Goal: Navigation & Orientation: Understand site structure

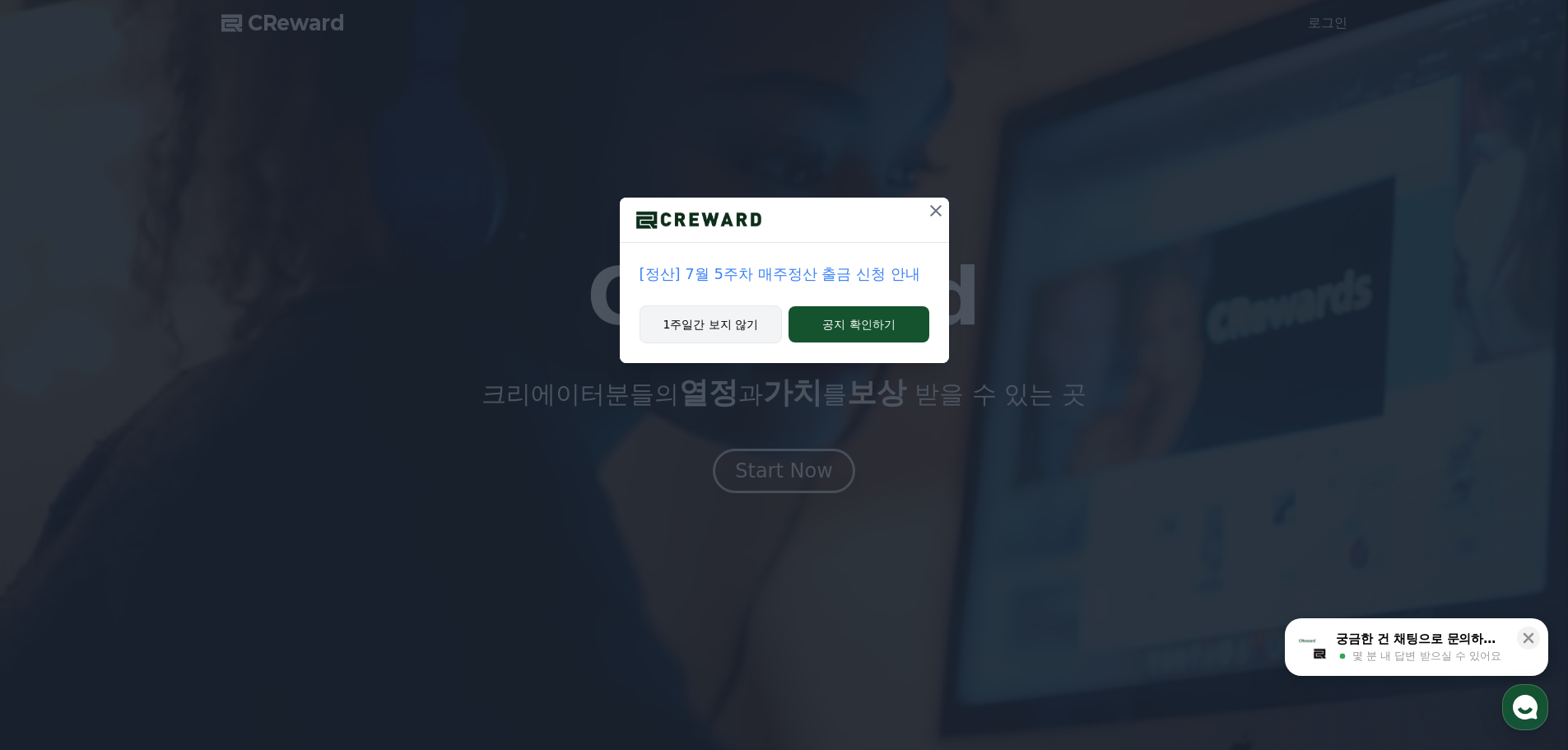
click at [739, 318] on button "1주일간 보지 않기" at bounding box center [711, 325] width 143 height 38
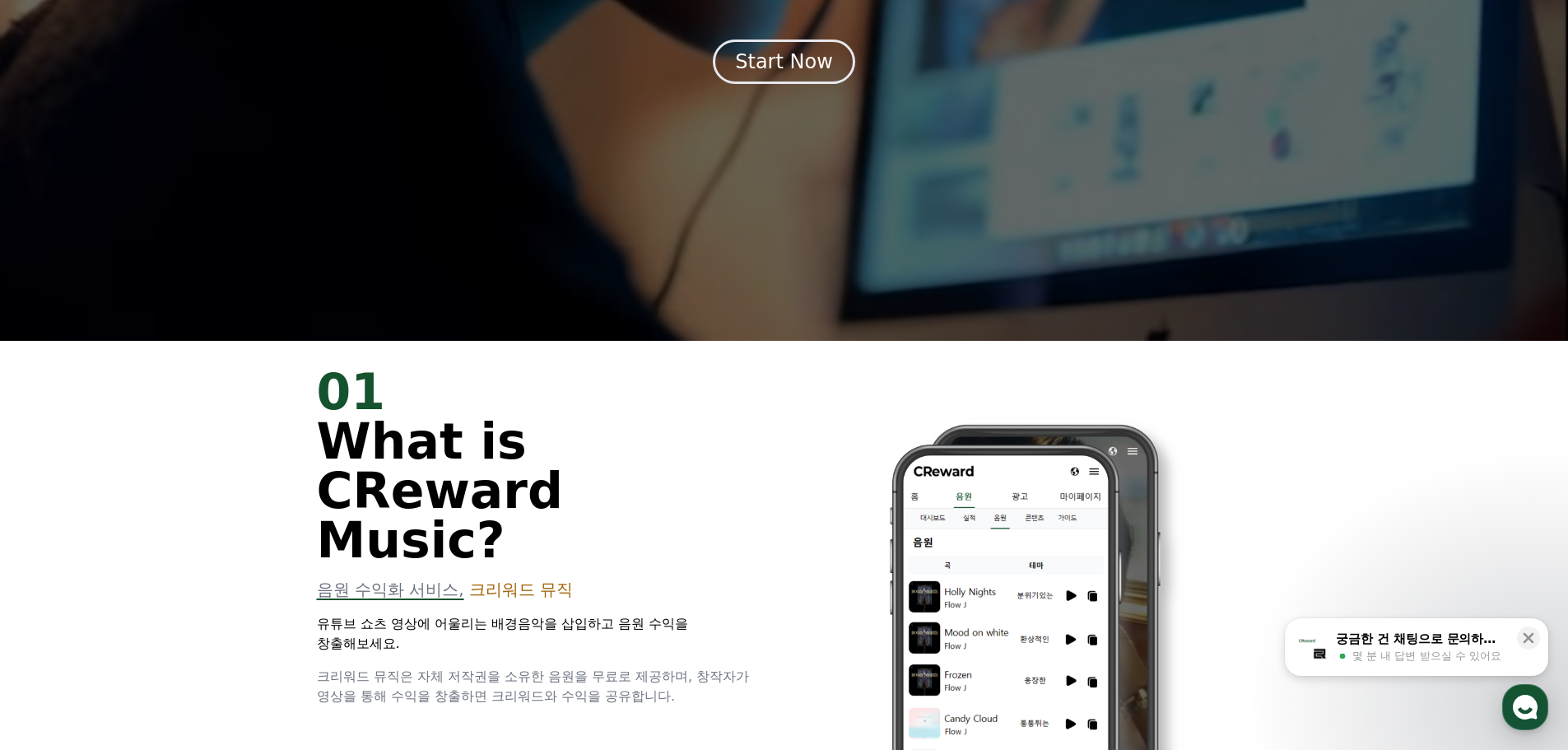
scroll to position [329, 0]
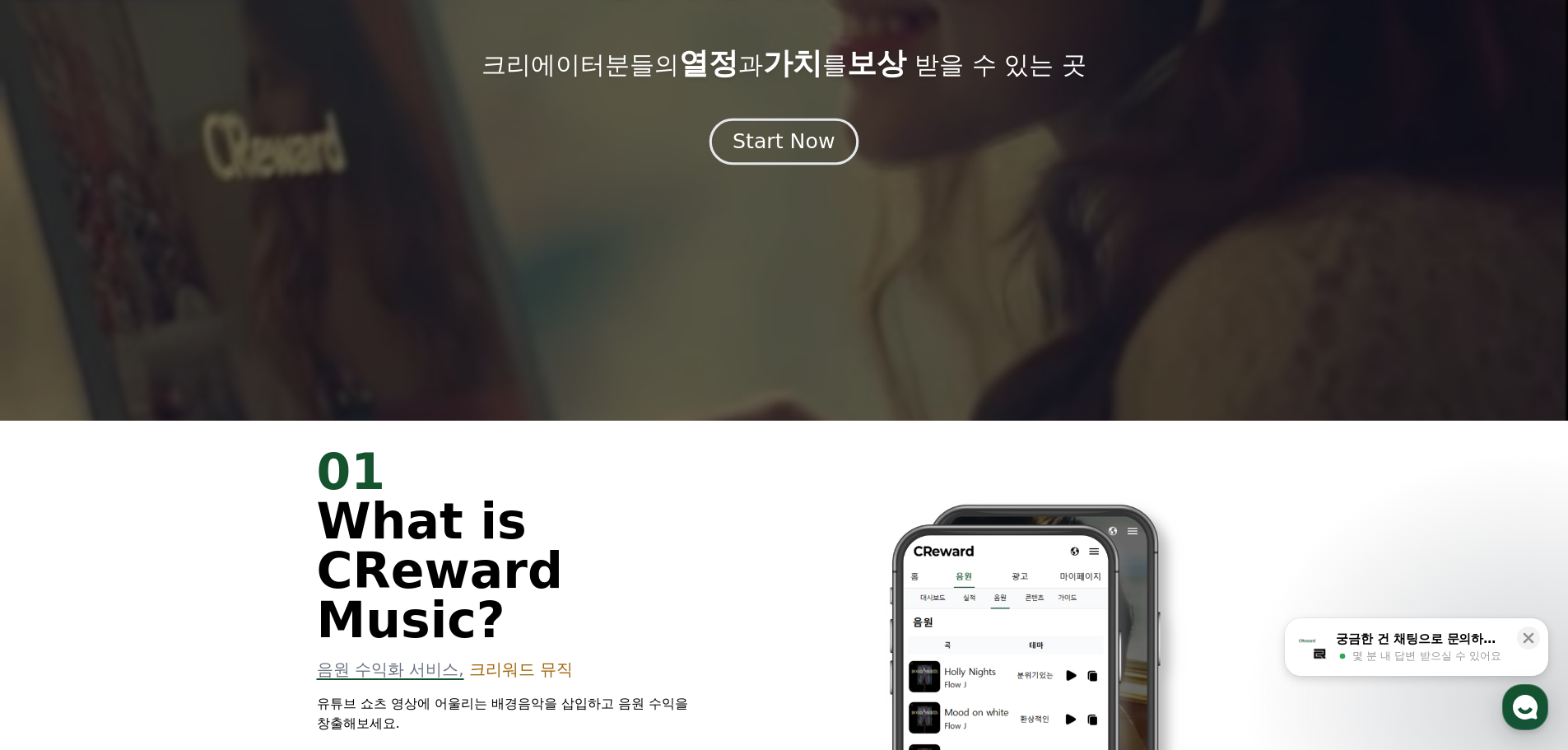
click at [785, 161] on button "Start Now" at bounding box center [784, 141] width 149 height 47
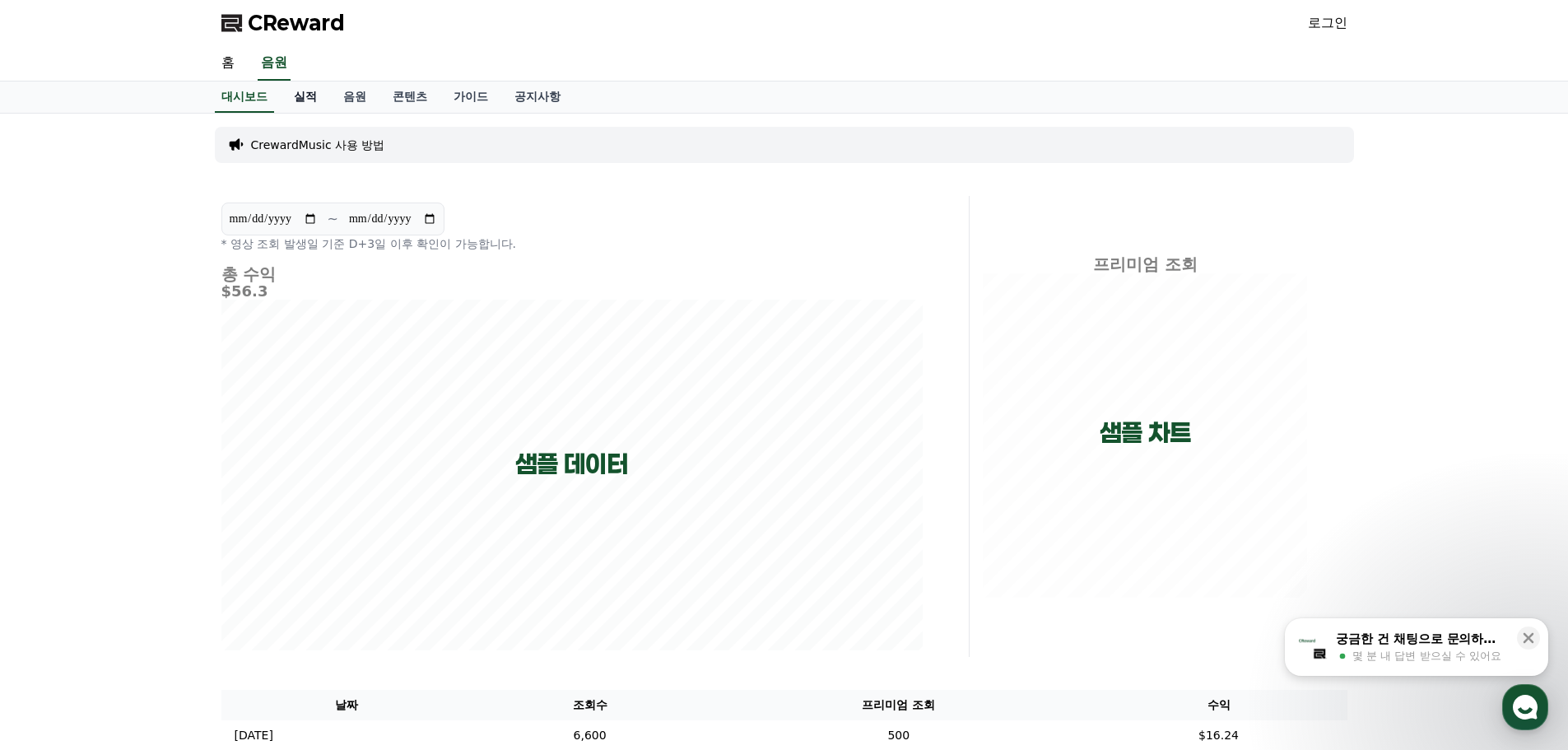
click at [296, 93] on link "실적" at bounding box center [305, 97] width 49 height 32
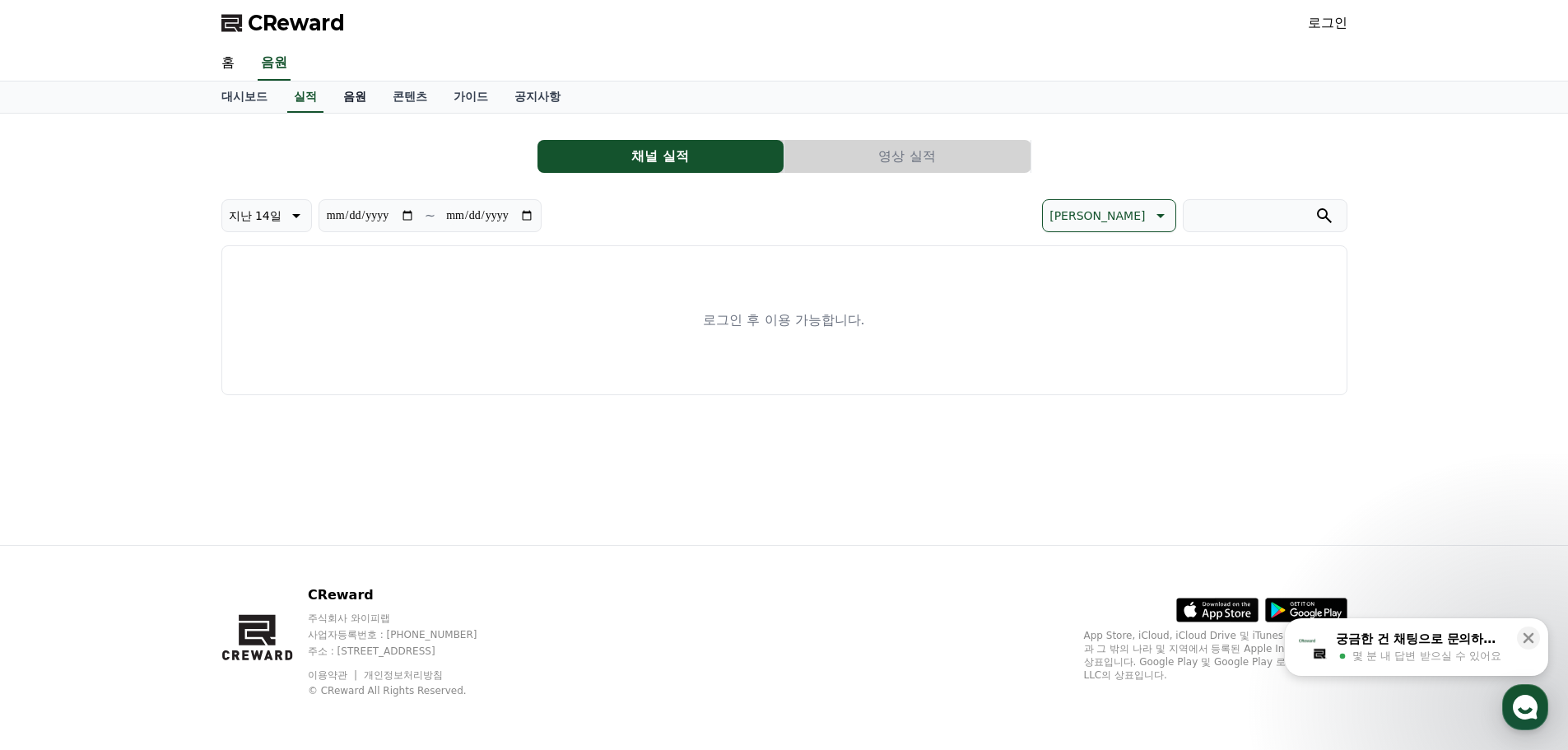
click at [373, 93] on link "음원" at bounding box center [354, 97] width 49 height 32
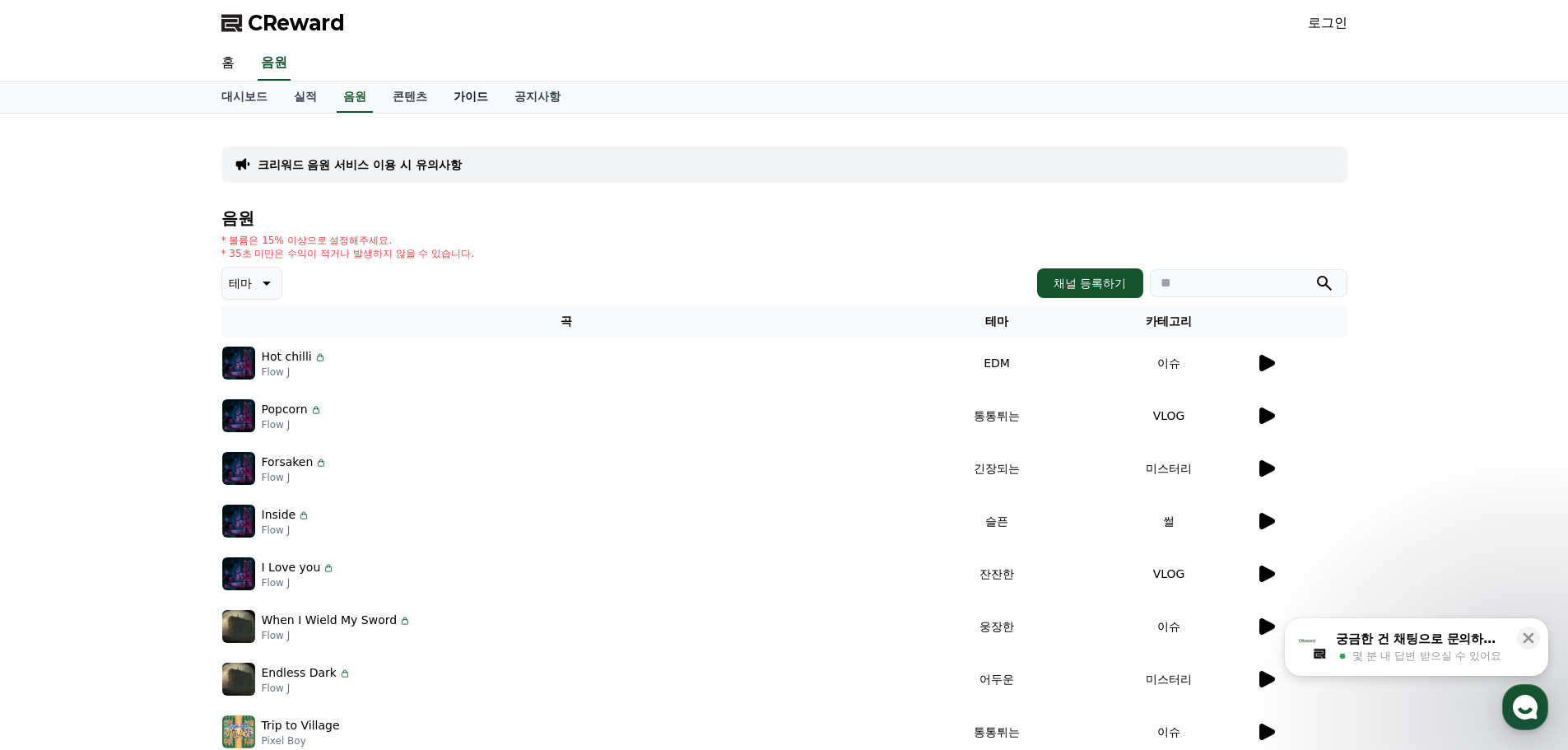
click at [444, 93] on link "가이드" at bounding box center [470, 97] width 61 height 32
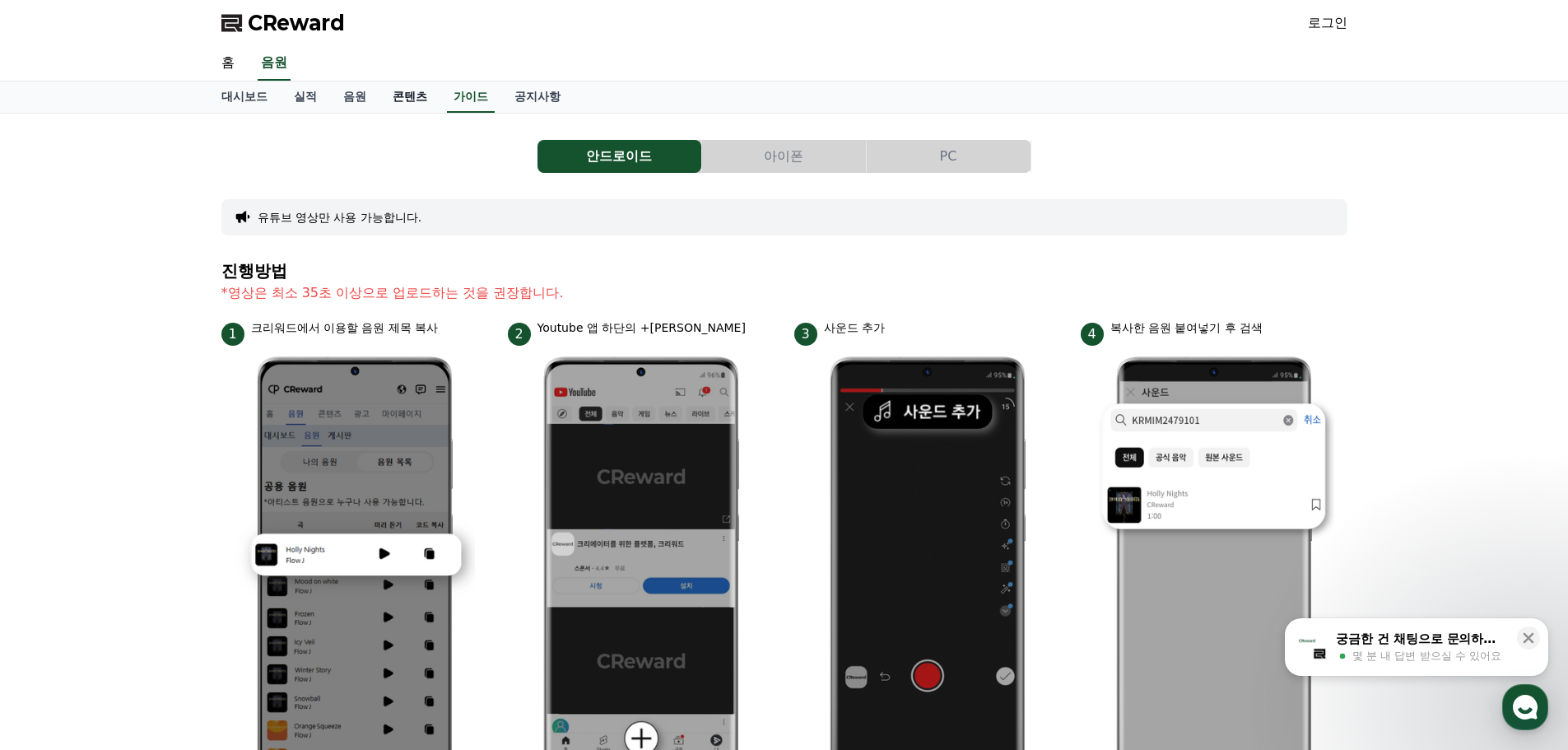
click at [421, 106] on link "콘텐츠" at bounding box center [410, 97] width 61 height 32
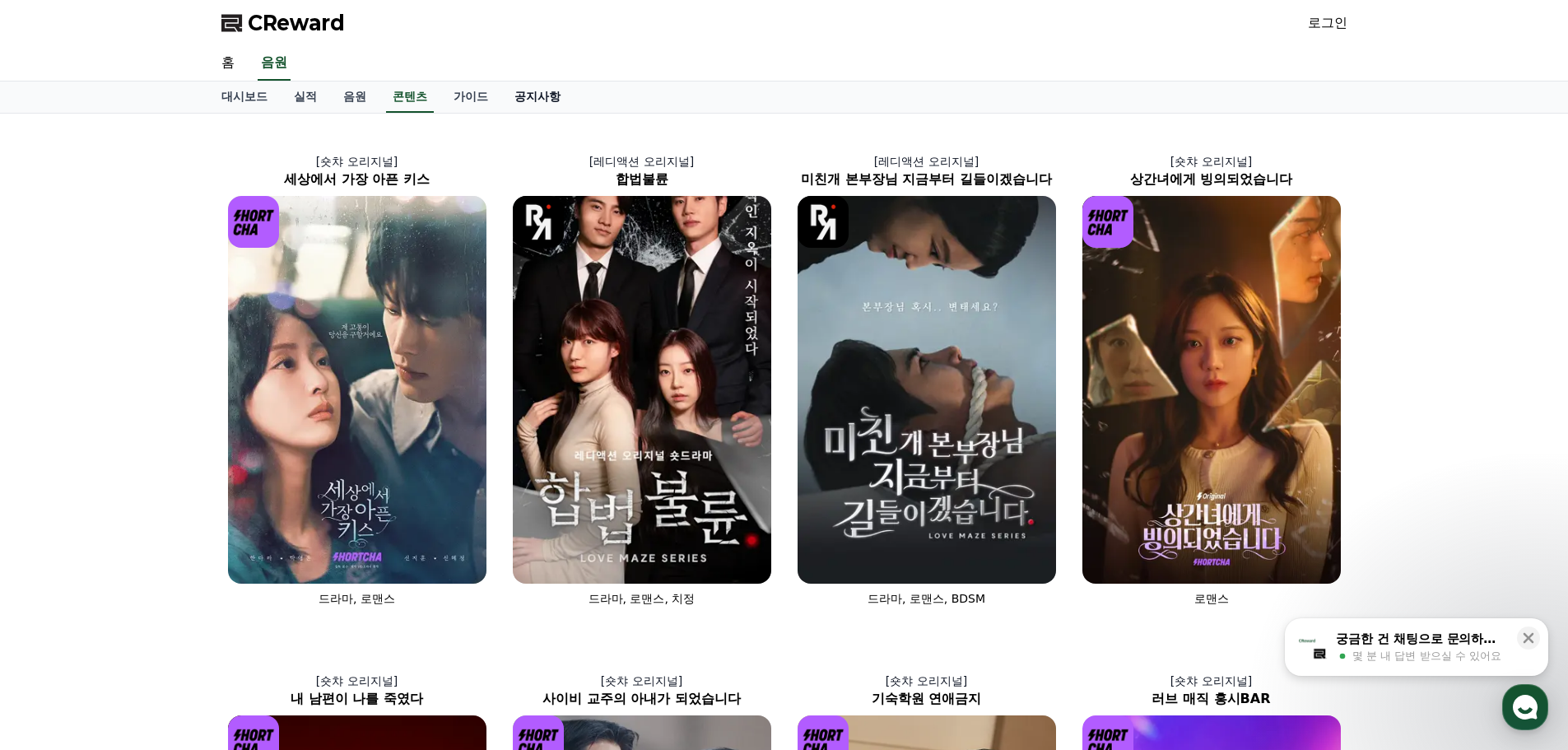
click at [533, 102] on link "공지사항" at bounding box center [537, 97] width 73 height 32
